Goal: Information Seeking & Learning: Learn about a topic

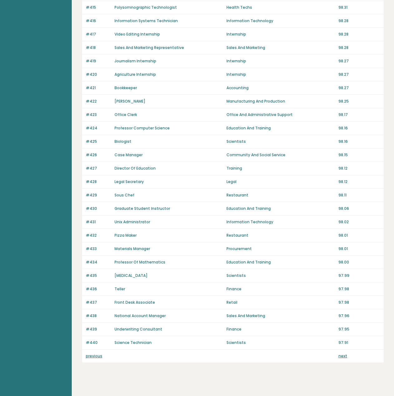
scroll to position [272, 0]
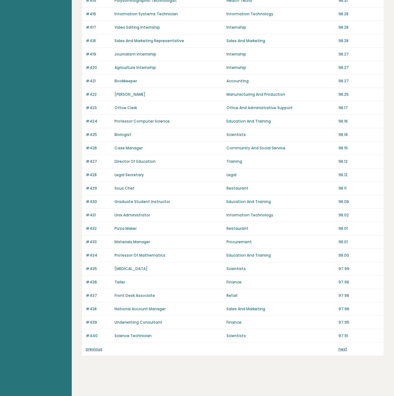
click at [94, 348] on link "previous" at bounding box center [94, 348] width 17 height 5
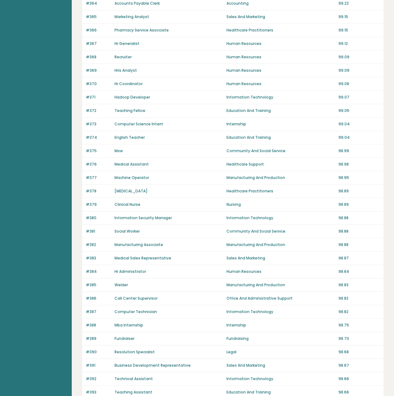
scroll to position [249, 0]
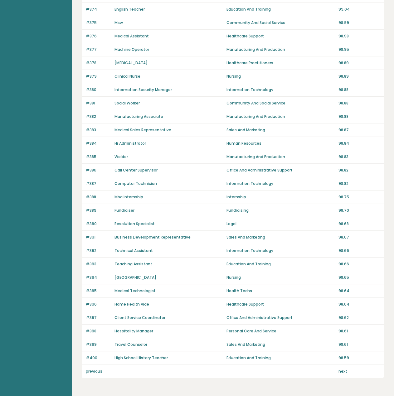
click at [96, 370] on link "previous" at bounding box center [94, 371] width 17 height 5
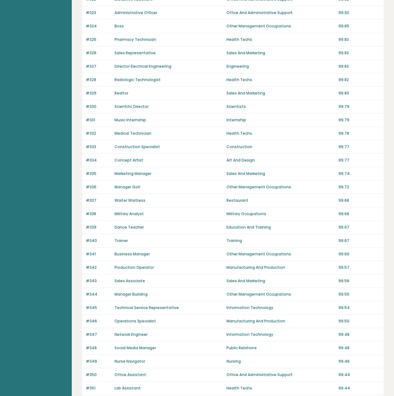
scroll to position [249, 0]
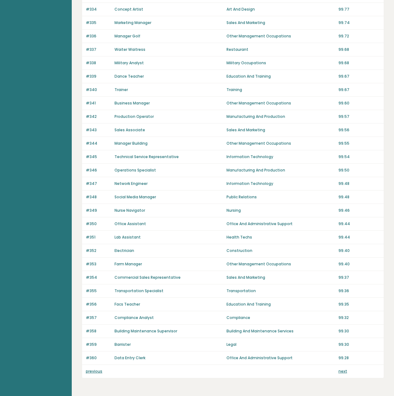
click at [92, 372] on link "previous" at bounding box center [94, 371] width 17 height 5
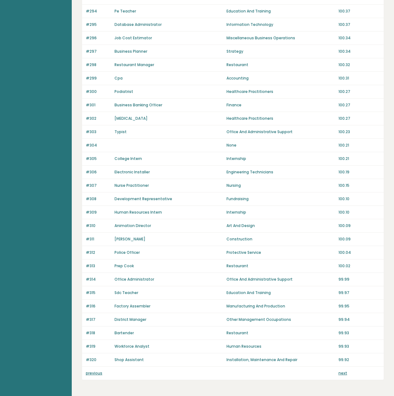
scroll to position [272, 0]
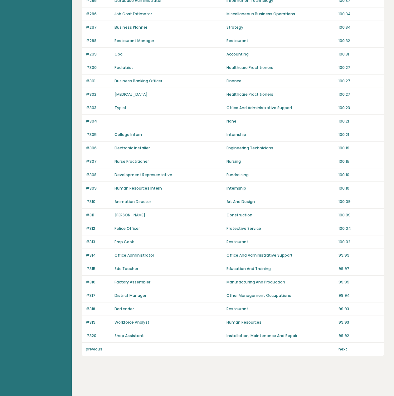
click at [93, 353] on div "previous next" at bounding box center [233, 349] width 302 height 13
click at [94, 353] on div "previous next" at bounding box center [233, 349] width 302 height 13
click at [96, 350] on link "previous" at bounding box center [94, 348] width 17 height 5
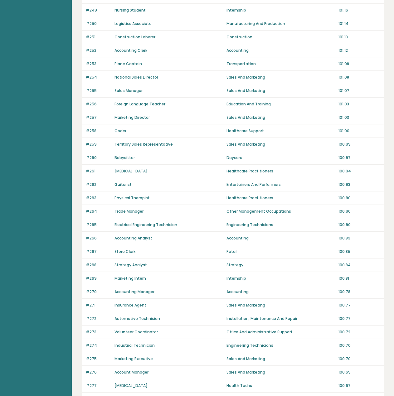
scroll to position [272, 0]
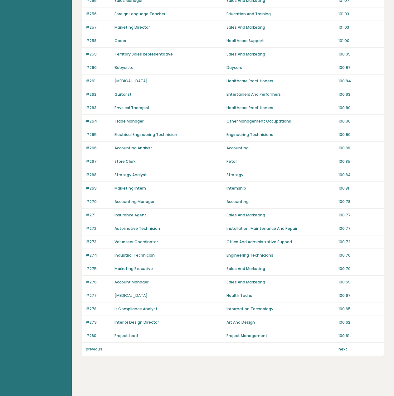
click at [97, 350] on link "previous" at bounding box center [94, 348] width 17 height 5
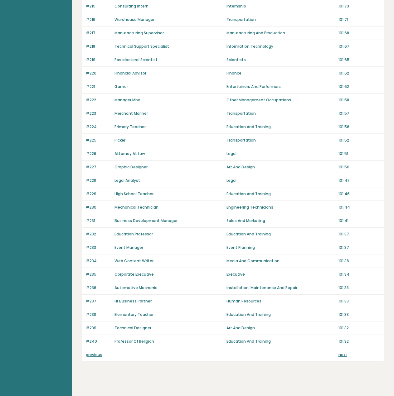
scroll to position [272, 0]
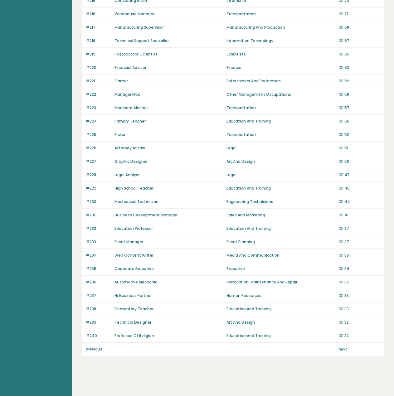
click at [93, 348] on link "previous" at bounding box center [94, 348] width 17 height 5
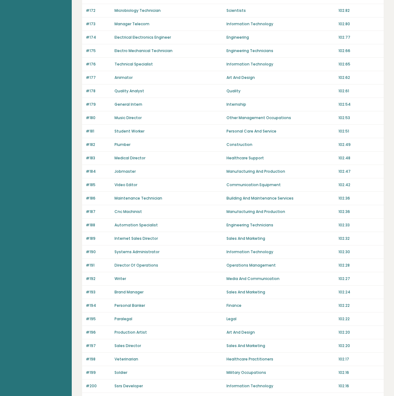
scroll to position [272, 0]
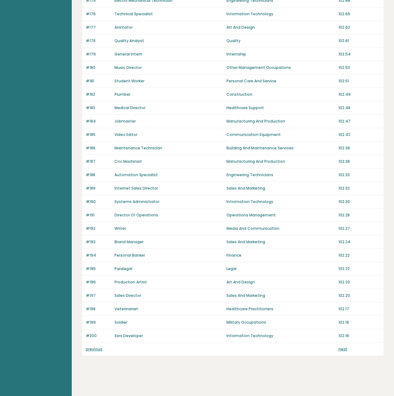
click at [92, 349] on link "previous" at bounding box center [94, 348] width 17 height 5
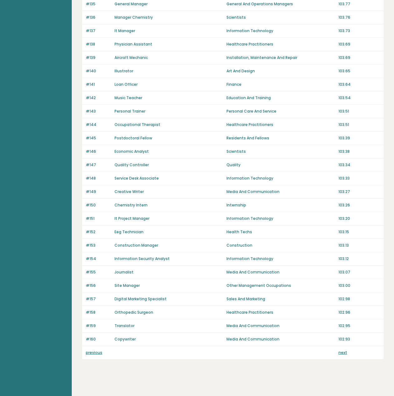
scroll to position [272, 0]
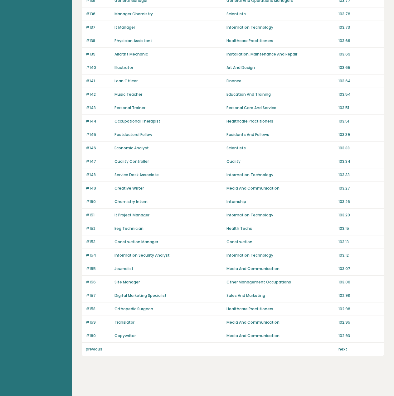
click at [99, 351] on link "previous" at bounding box center [94, 348] width 17 height 5
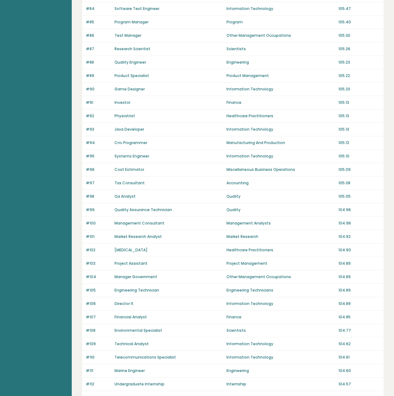
scroll to position [249, 0]
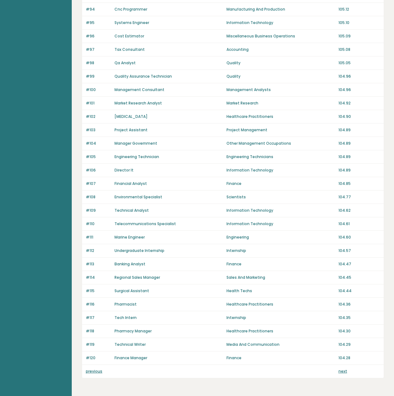
click at [93, 374] on p "previous" at bounding box center [98, 372] width 25 height 6
click at [94, 374] on p "previous" at bounding box center [98, 372] width 25 height 6
click at [98, 372] on link "previous" at bounding box center [94, 371] width 17 height 5
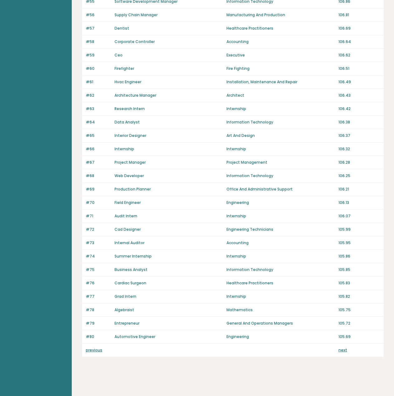
scroll to position [272, 0]
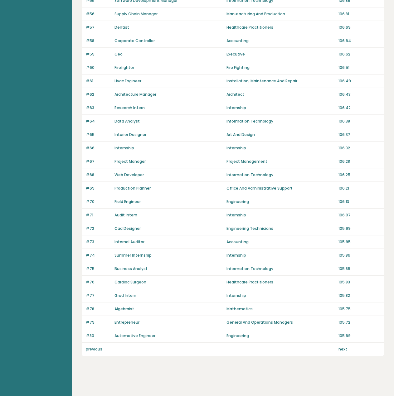
click at [100, 350] on link "previous" at bounding box center [94, 348] width 17 height 5
